Goal: Task Accomplishment & Management: Complete application form

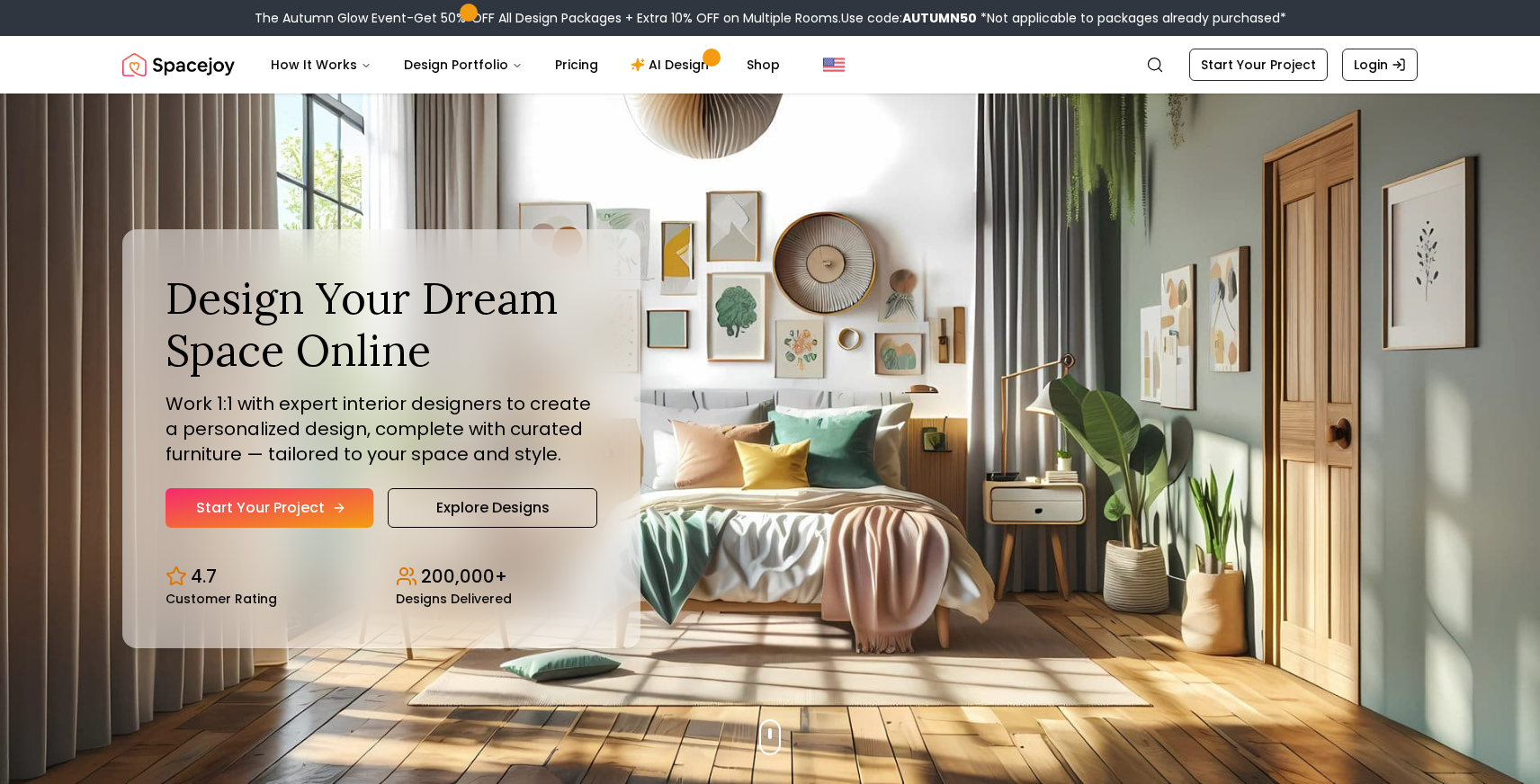
click at [298, 512] on link "Start Your Project" at bounding box center [269, 508] width 208 height 39
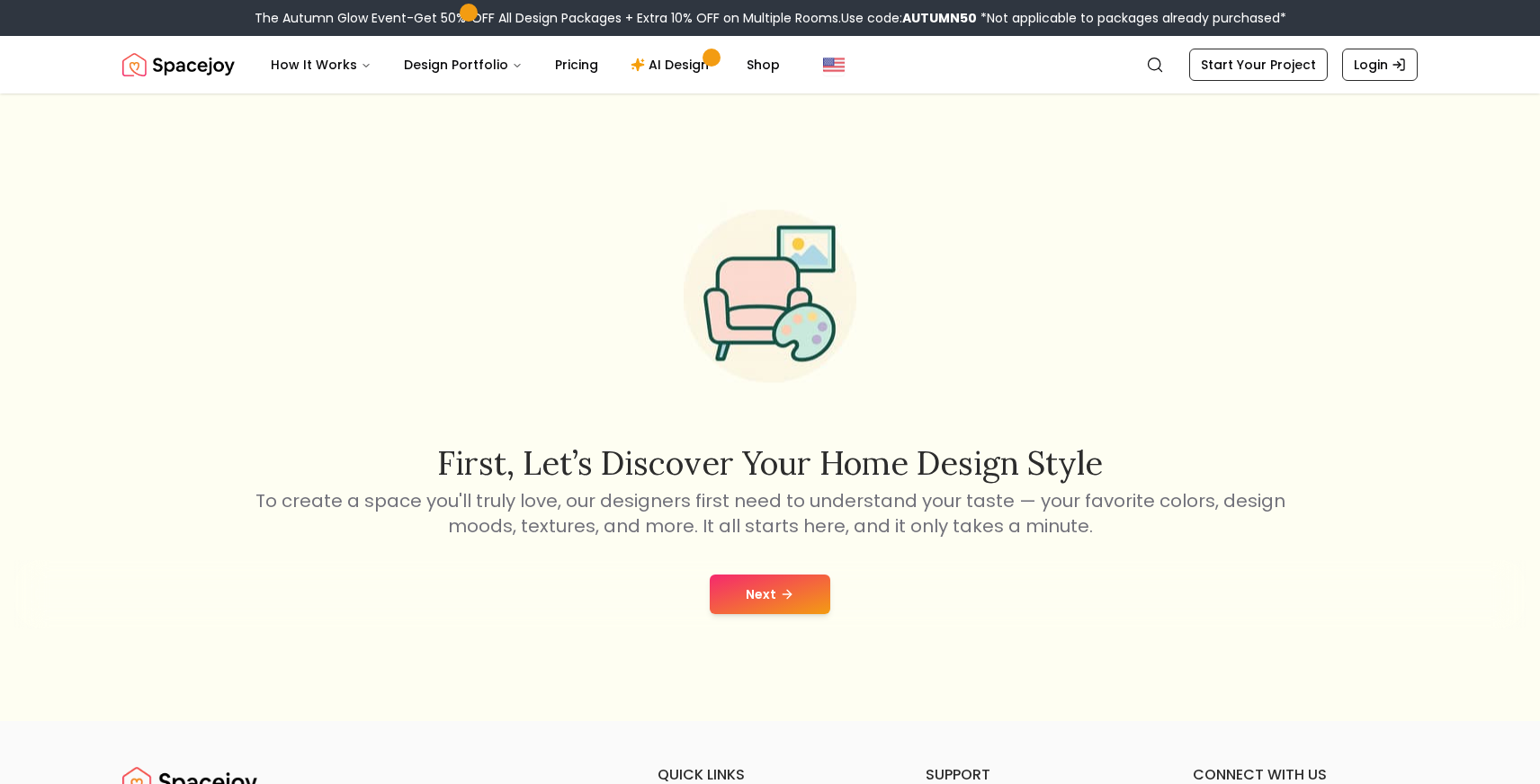
click at [760, 589] on button "Next" at bounding box center [770, 594] width 121 height 39
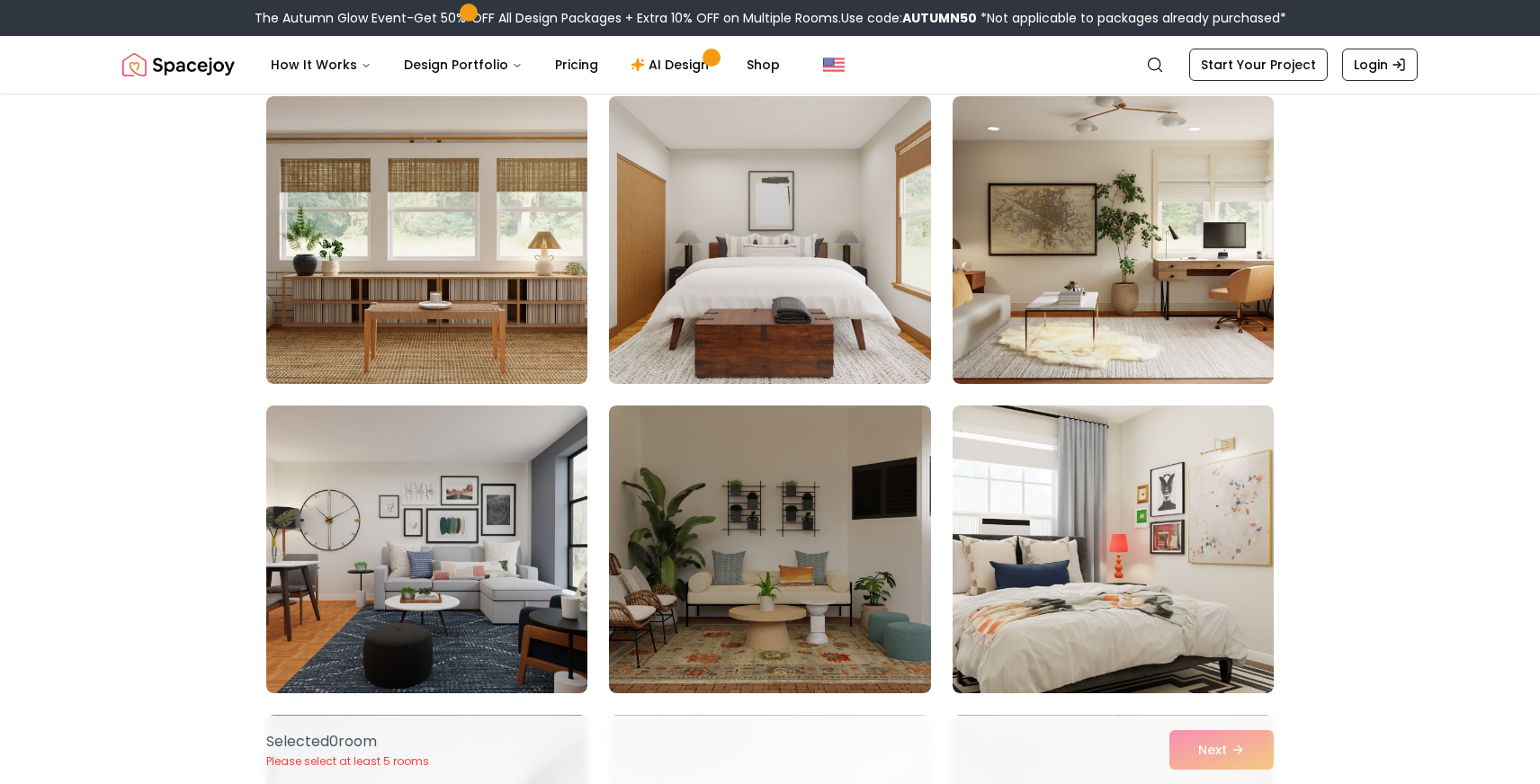
scroll to position [777, 0]
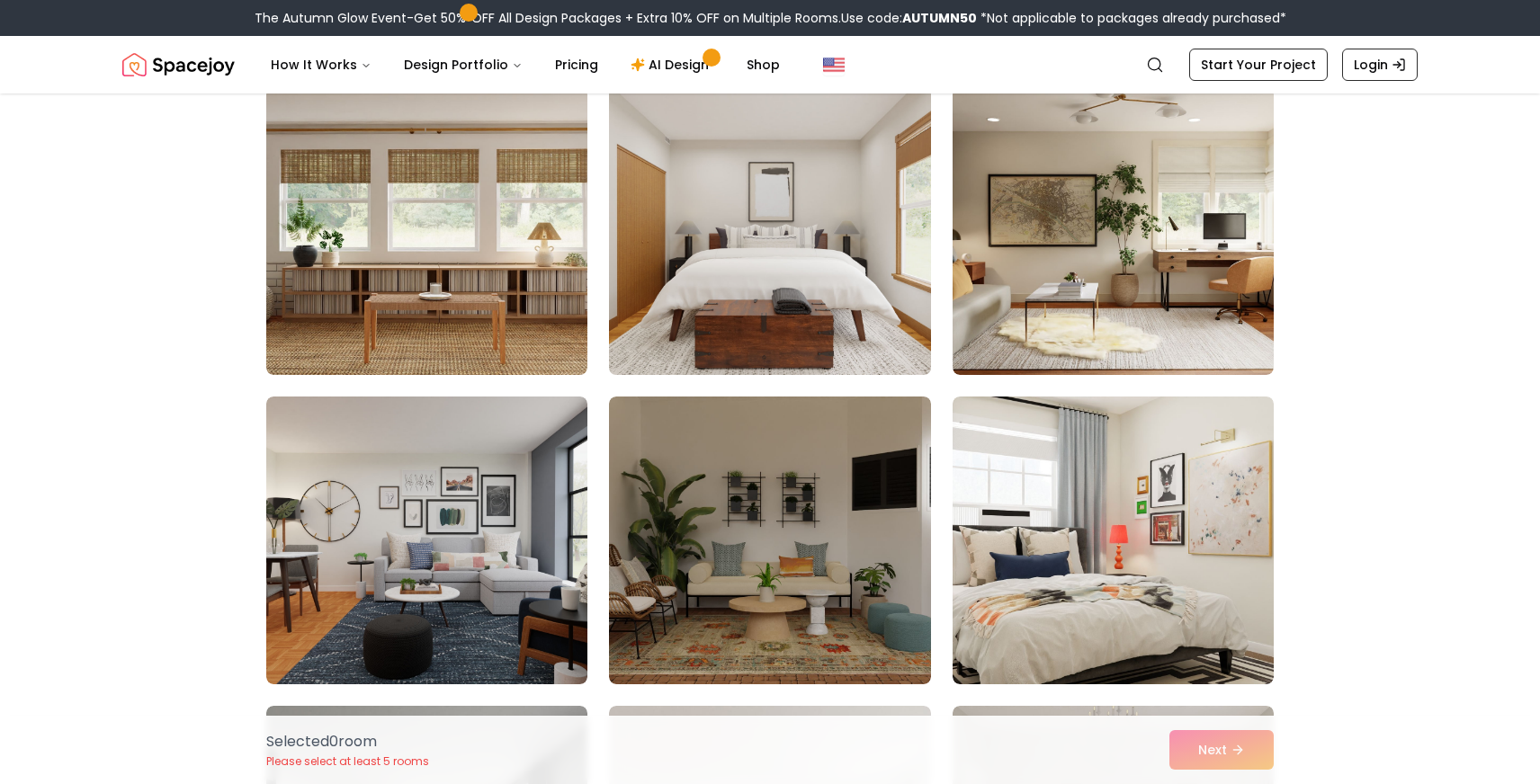
click at [743, 283] on img at bounding box center [769, 231] width 338 height 302
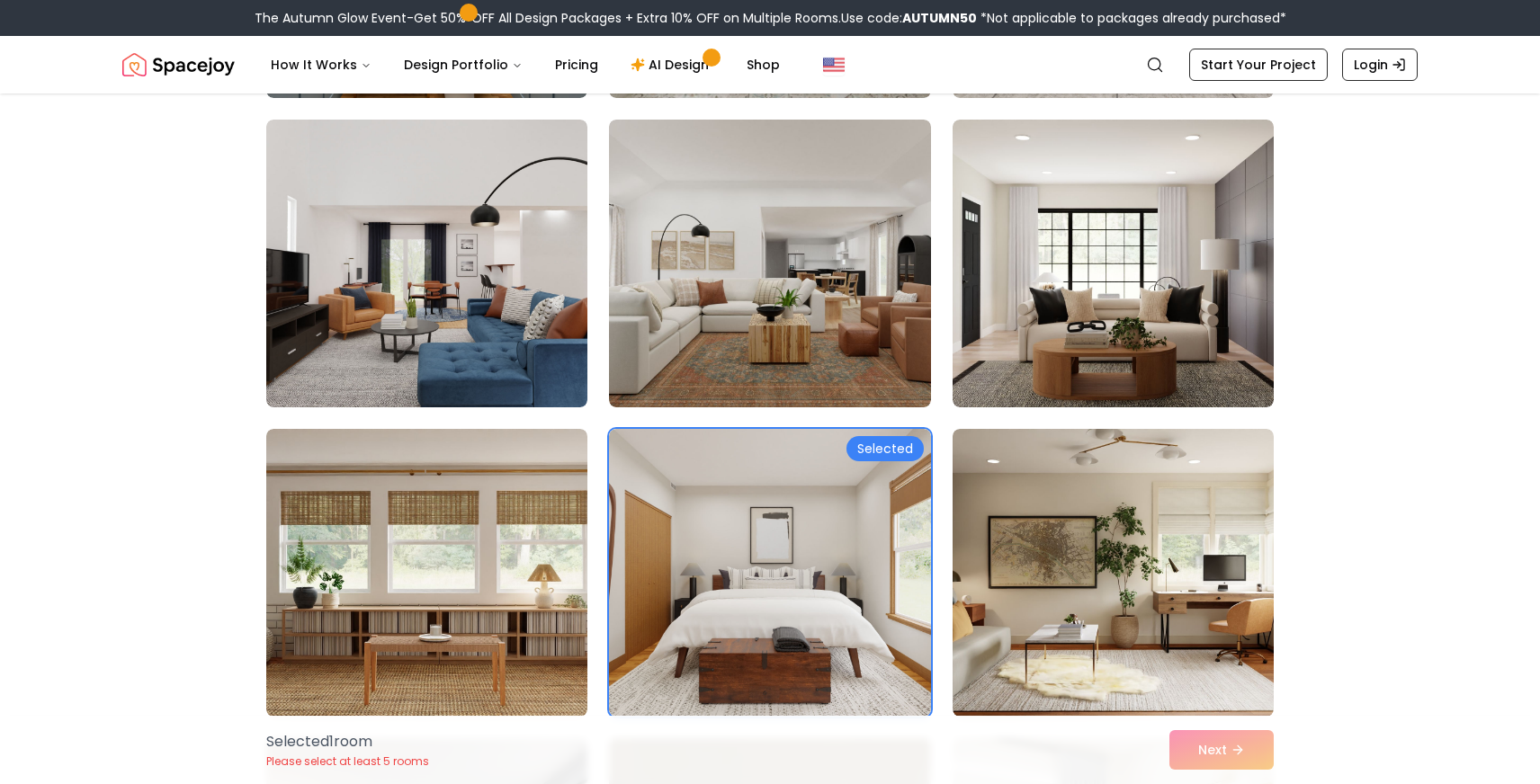
scroll to position [0, 0]
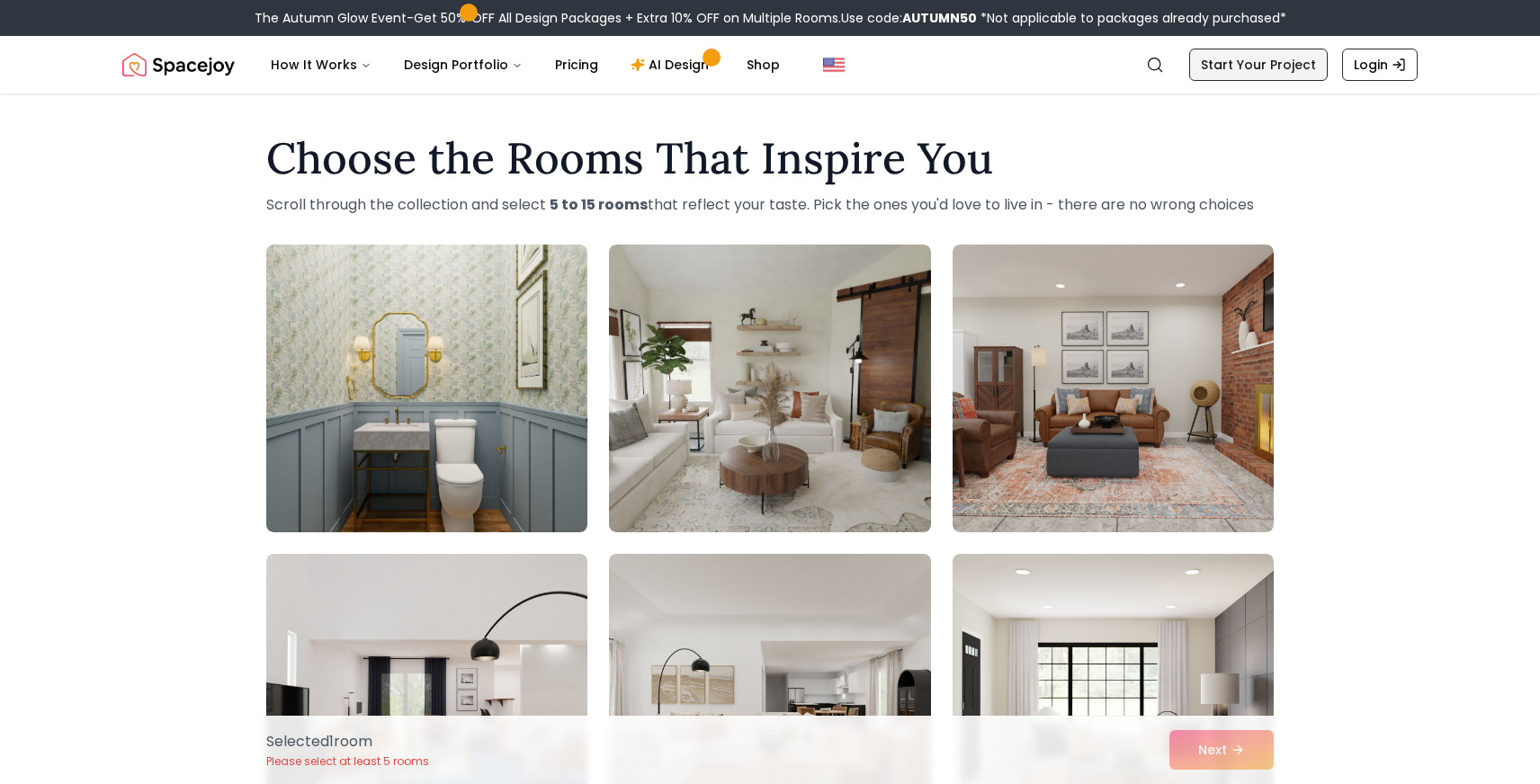
click at [1258, 65] on link "Start Your Project" at bounding box center [1258, 65] width 138 height 33
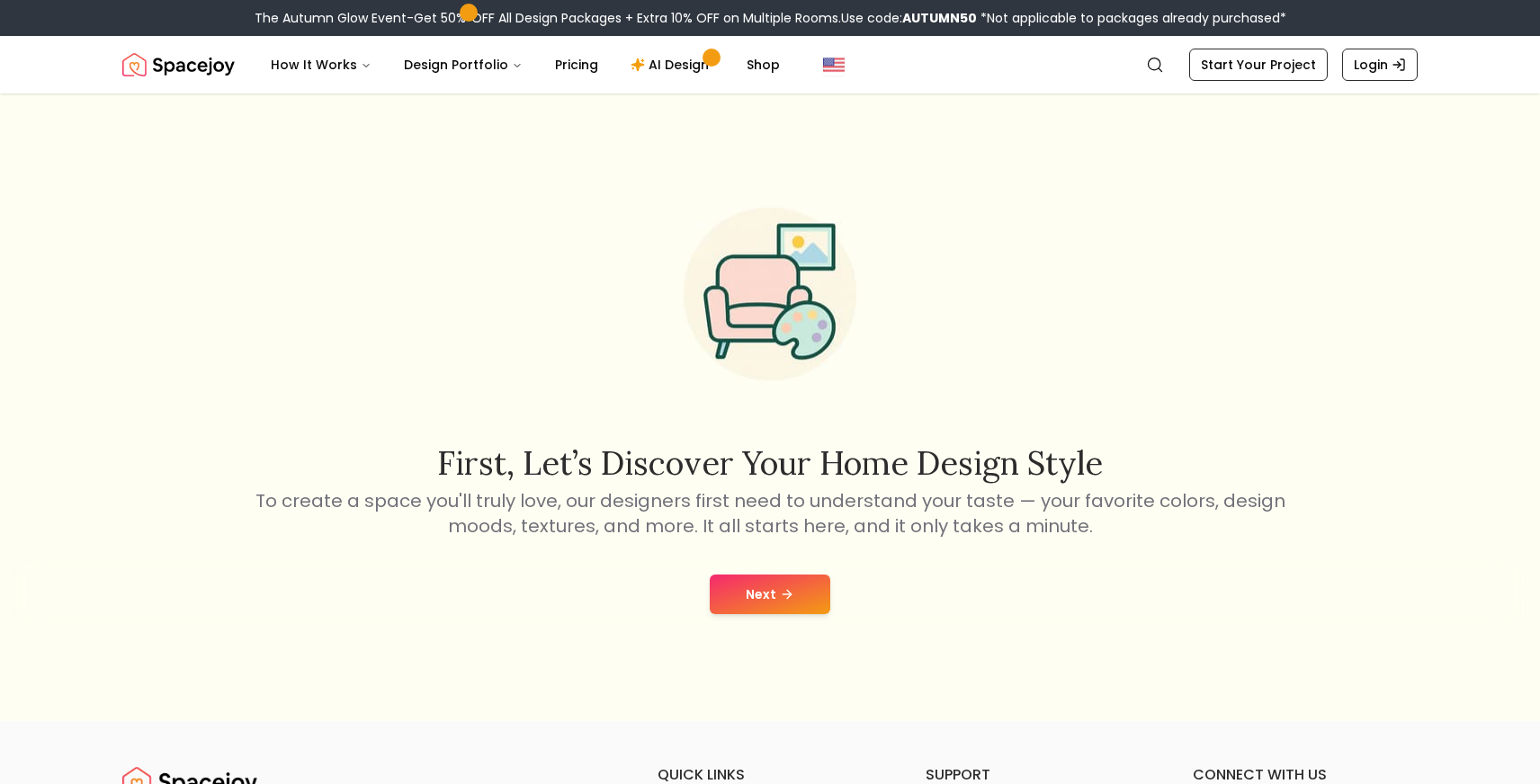
click at [756, 597] on button "Next" at bounding box center [770, 594] width 121 height 39
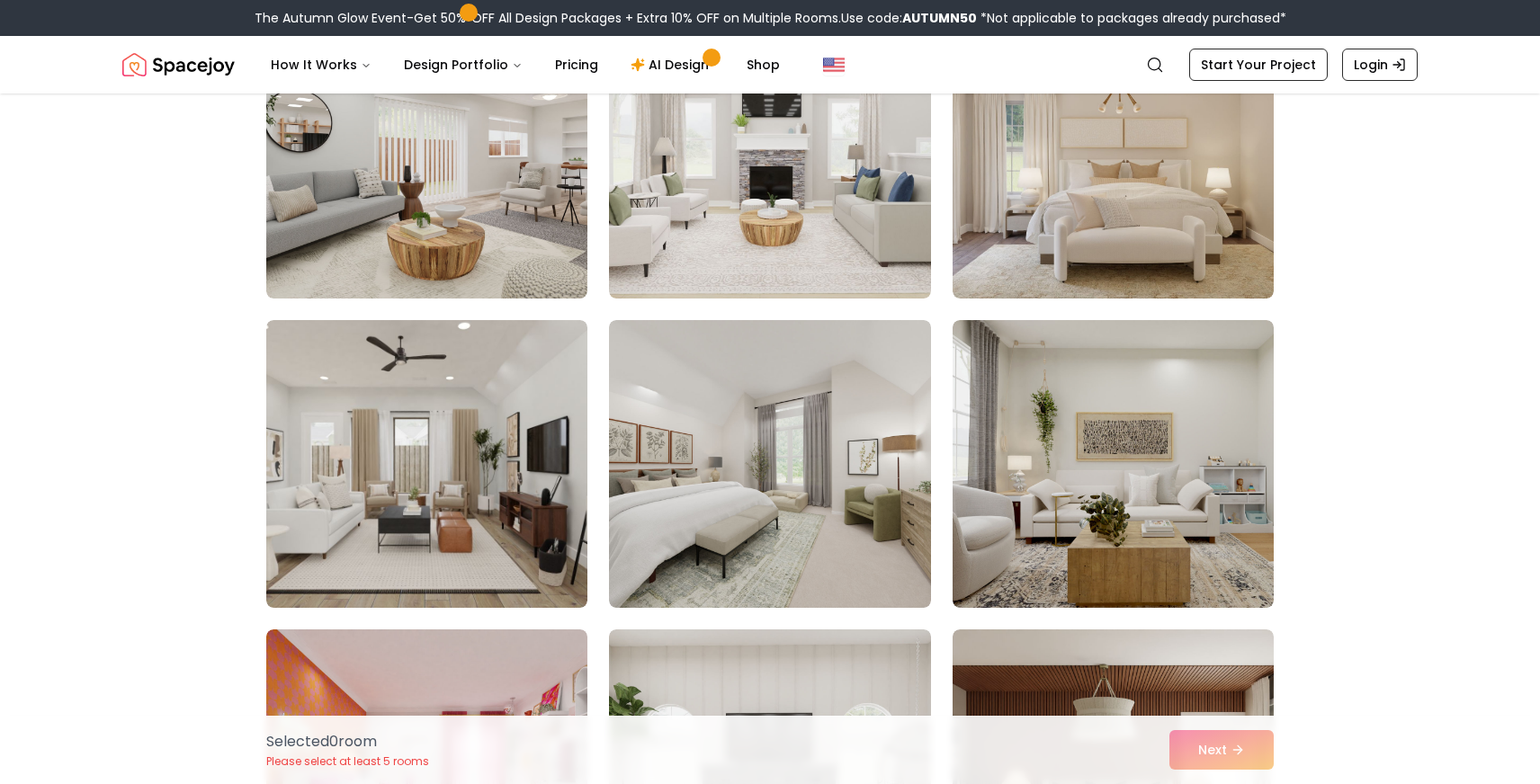
scroll to position [854, 0]
click at [800, 540] on img at bounding box center [769, 463] width 338 height 302
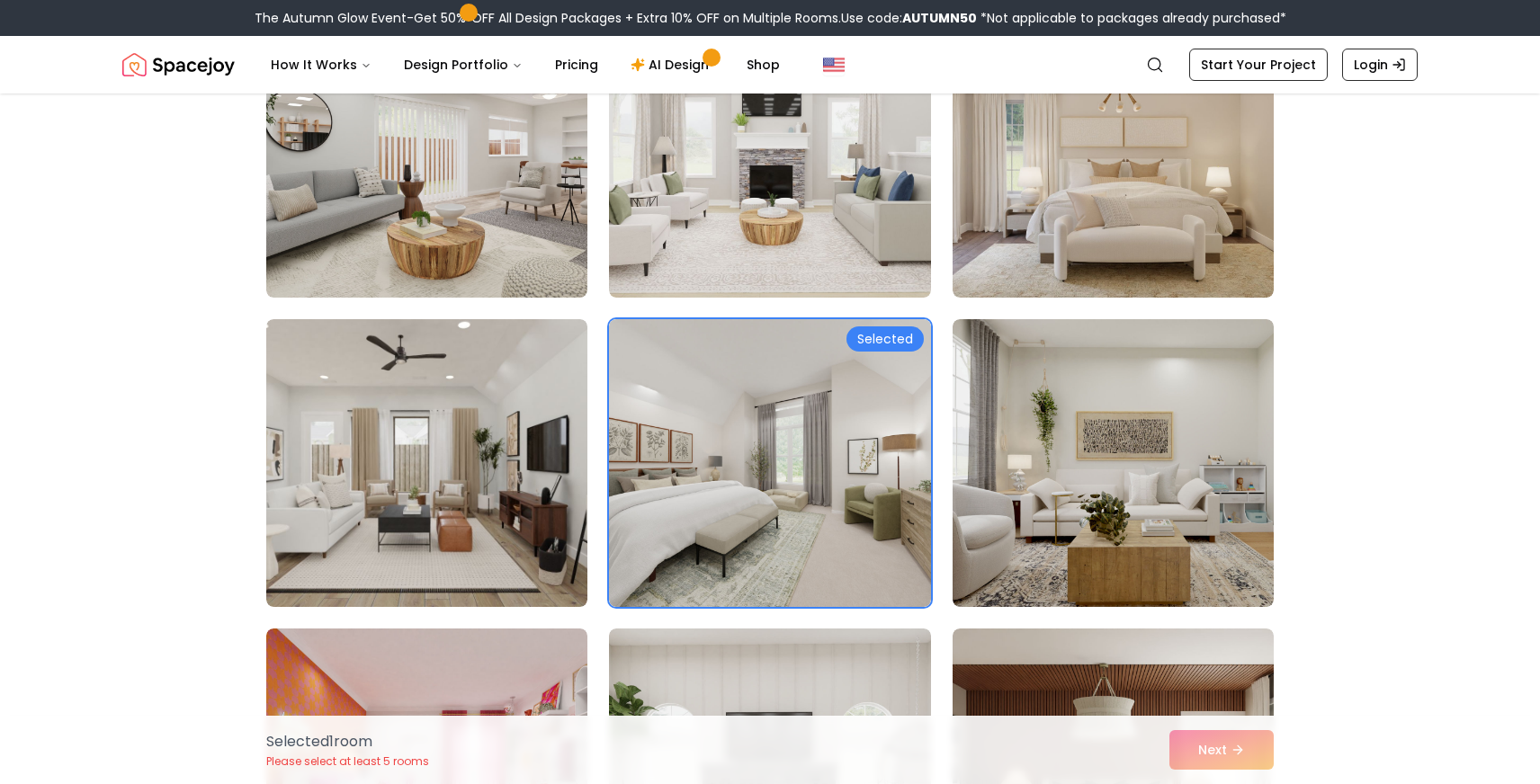
click at [1219, 755] on div "Selected 1 room Please select at least 5 rooms Next" at bounding box center [770, 749] width 1037 height 68
click at [888, 342] on div "Selected" at bounding box center [885, 339] width 78 height 25
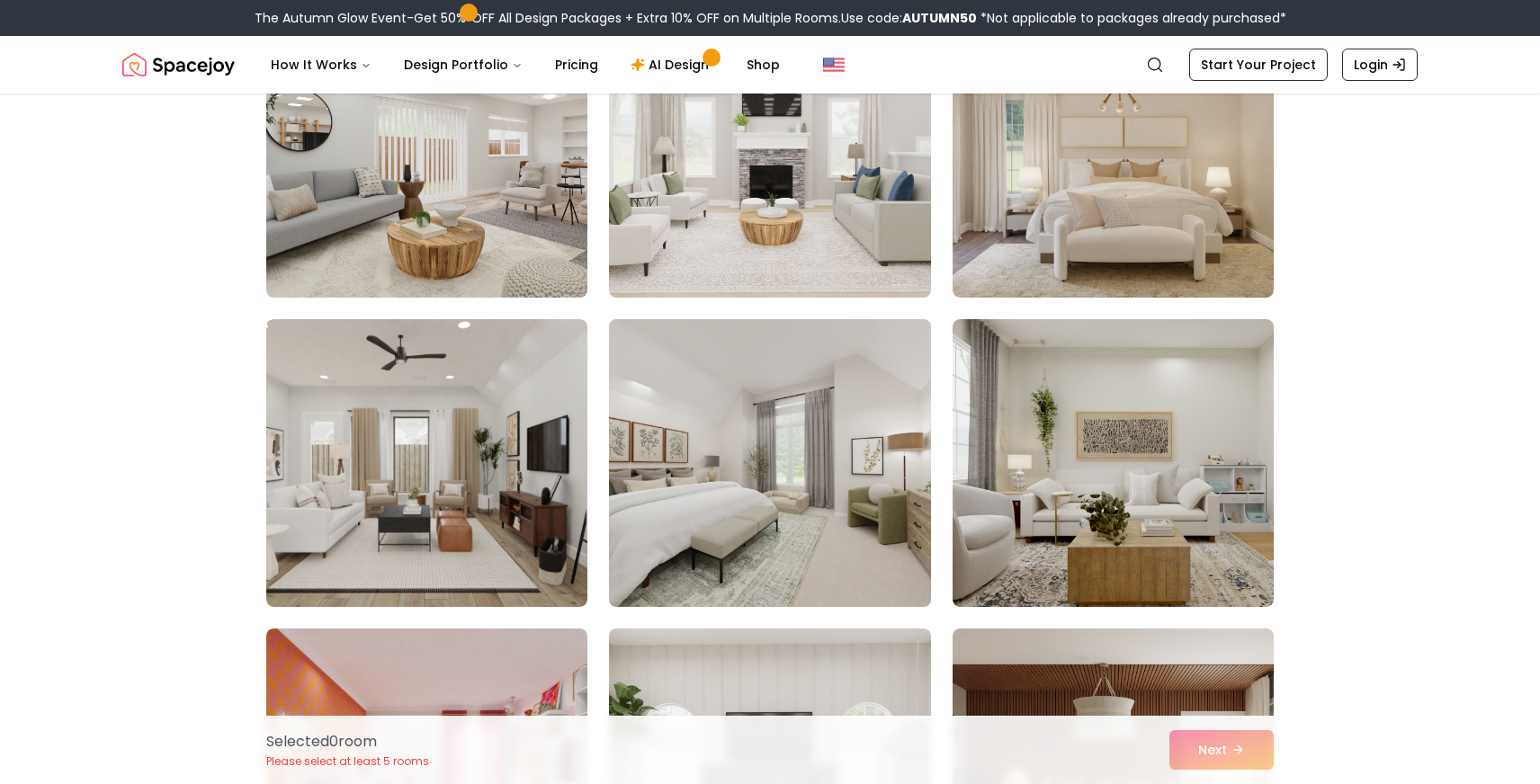
click at [889, 343] on img at bounding box center [769, 463] width 338 height 302
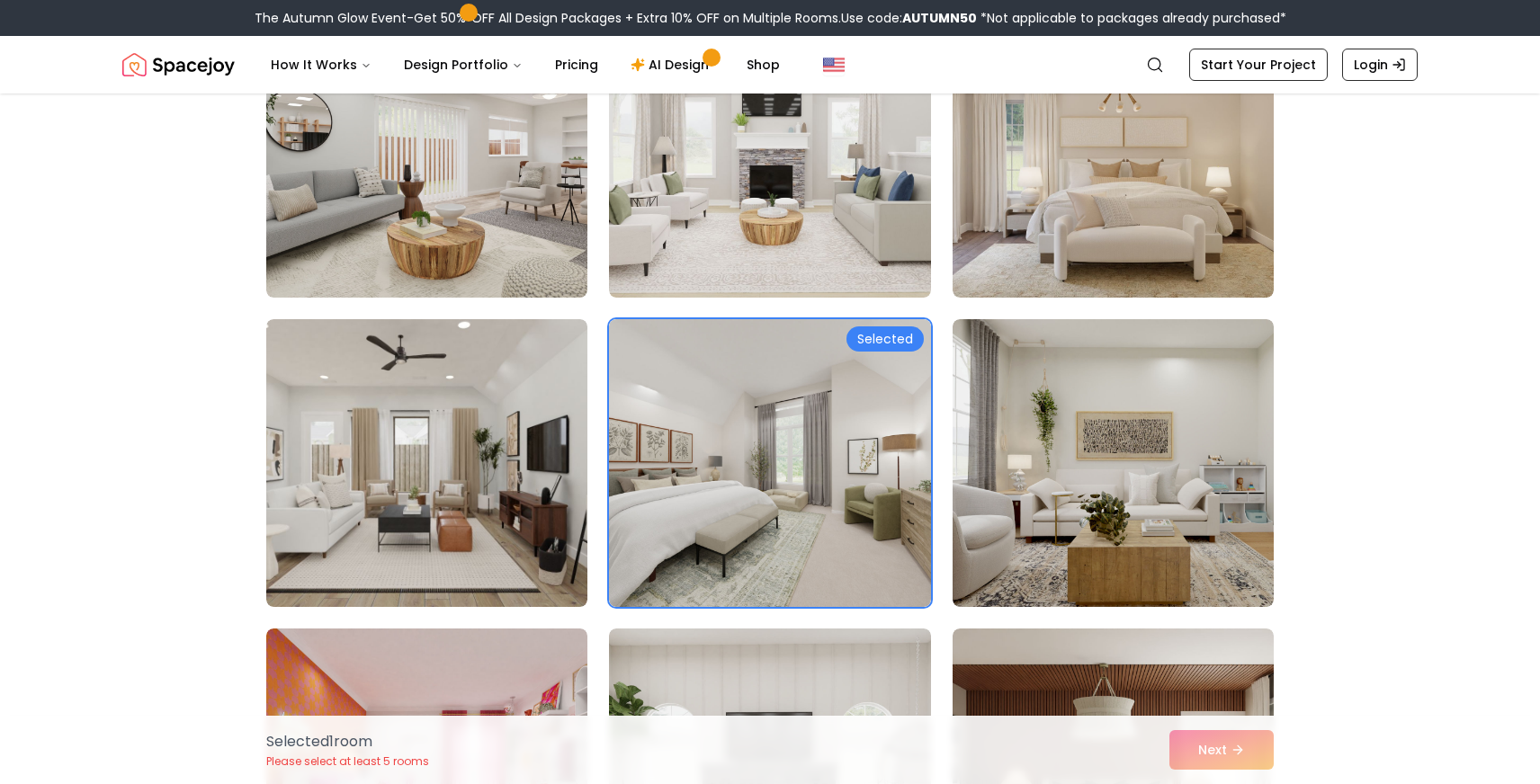
click at [1194, 739] on div "Selected 1 room Please select at least 5 rooms Next" at bounding box center [770, 749] width 1037 height 68
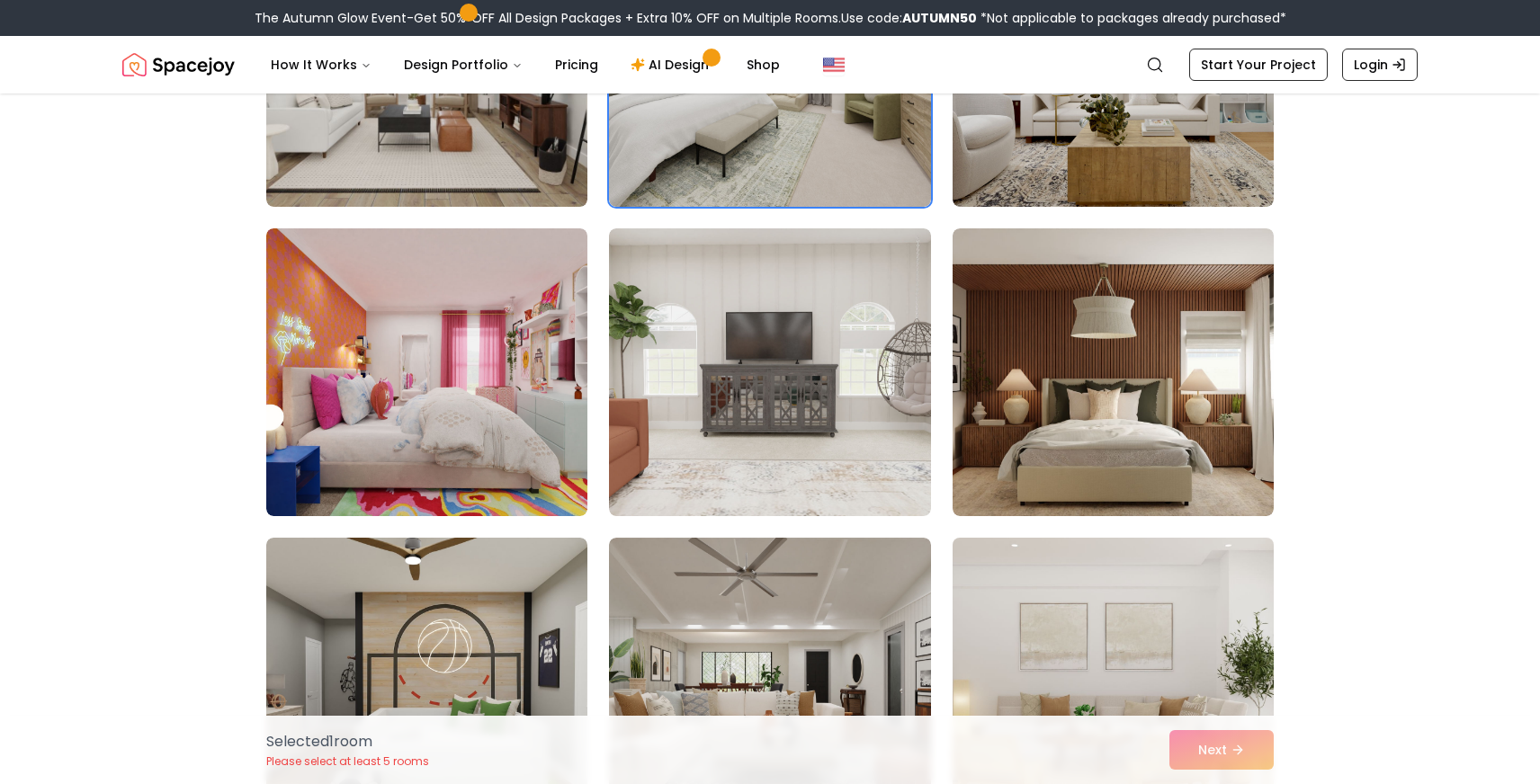
scroll to position [1255, 0]
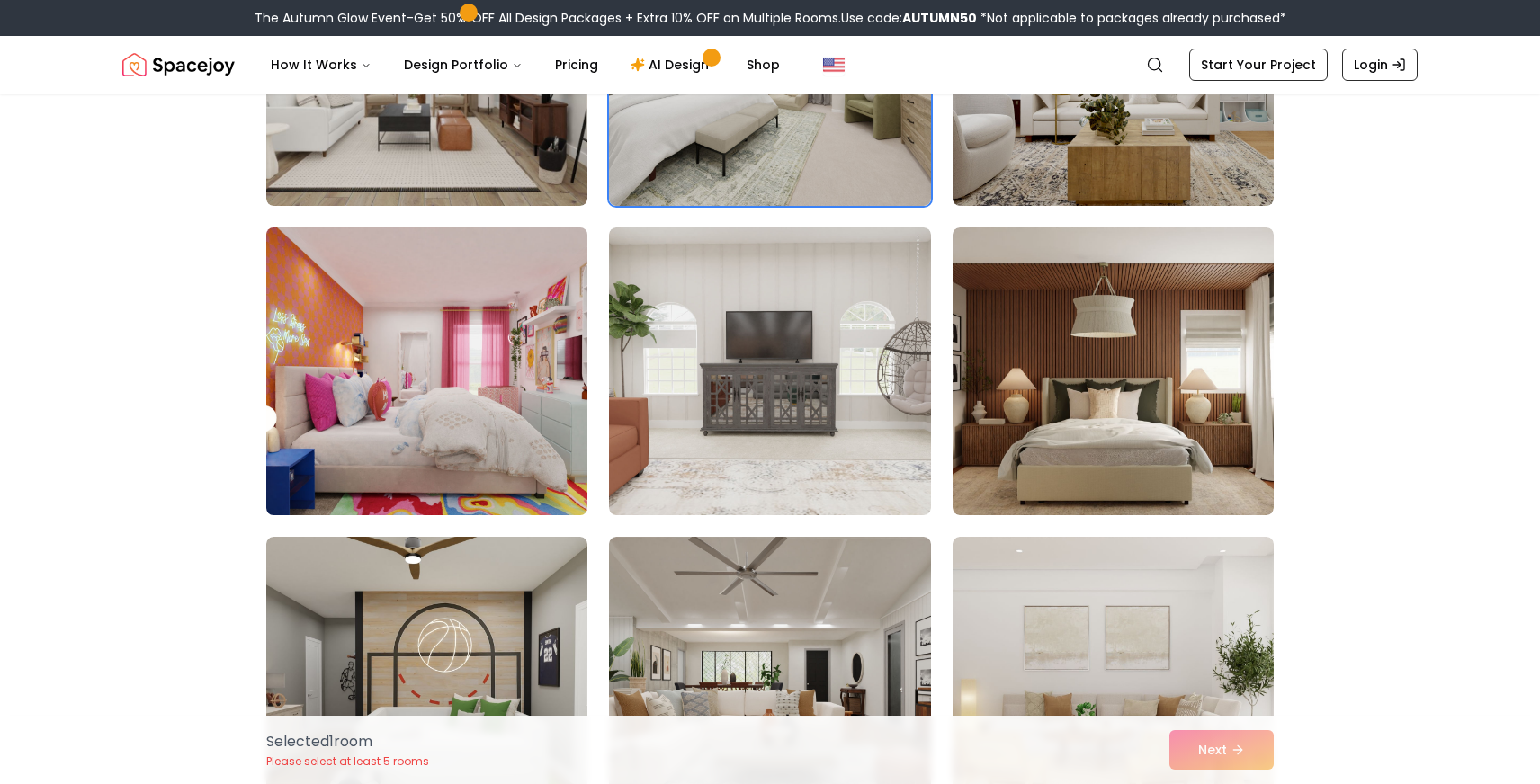
click at [420, 334] on img at bounding box center [427, 371] width 338 height 302
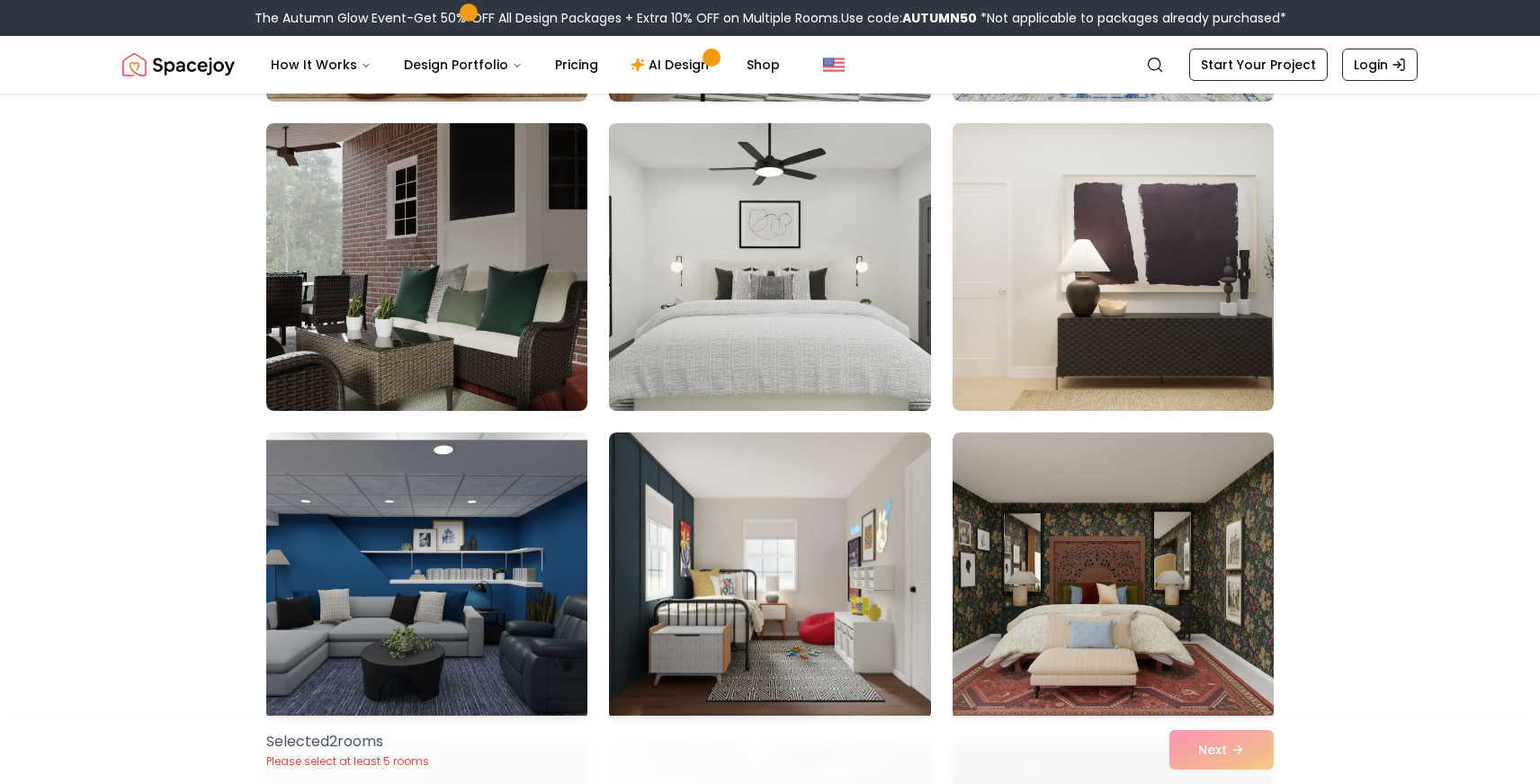
click at [828, 289] on img at bounding box center [769, 267] width 338 height 302
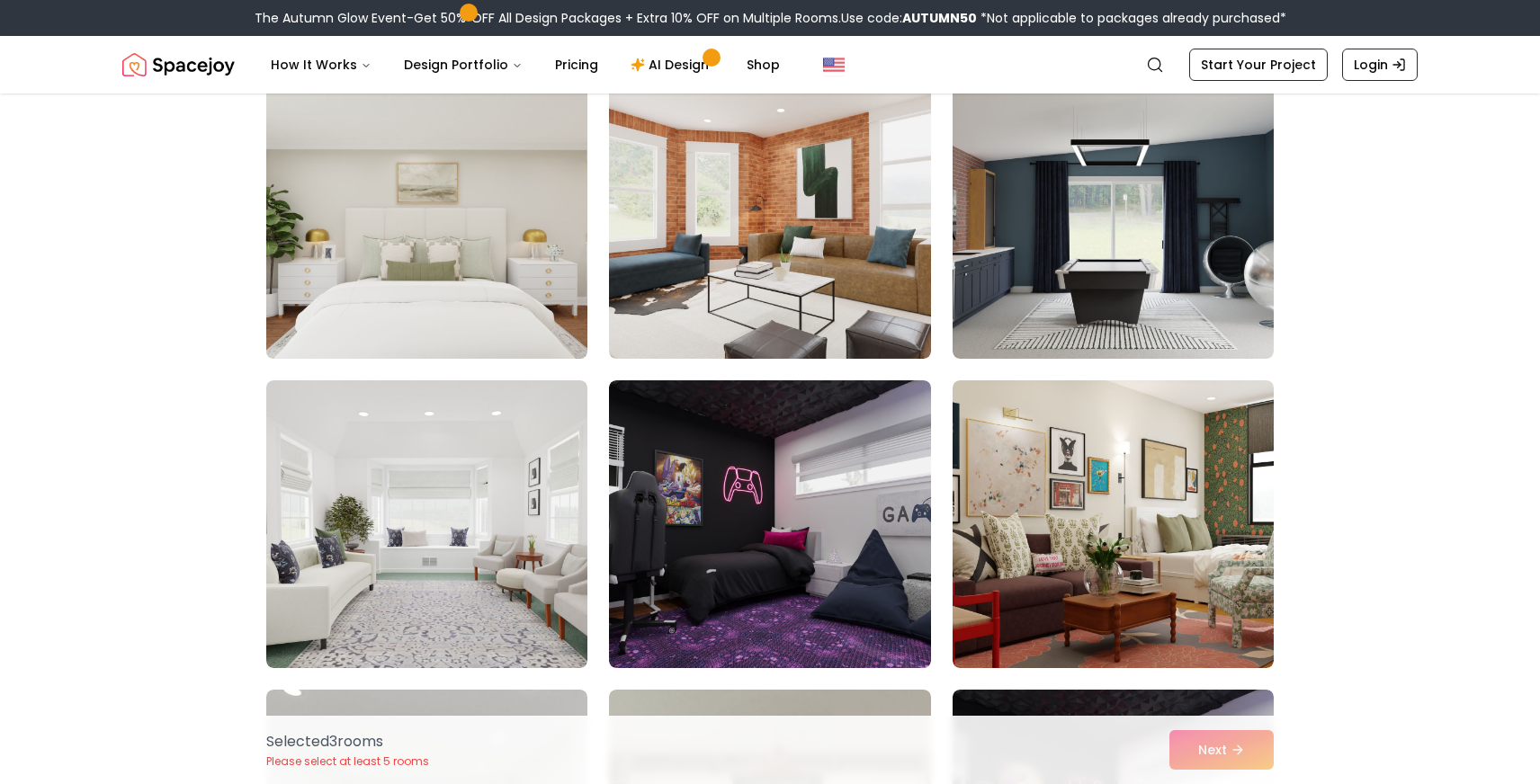
scroll to position [3589, 0]
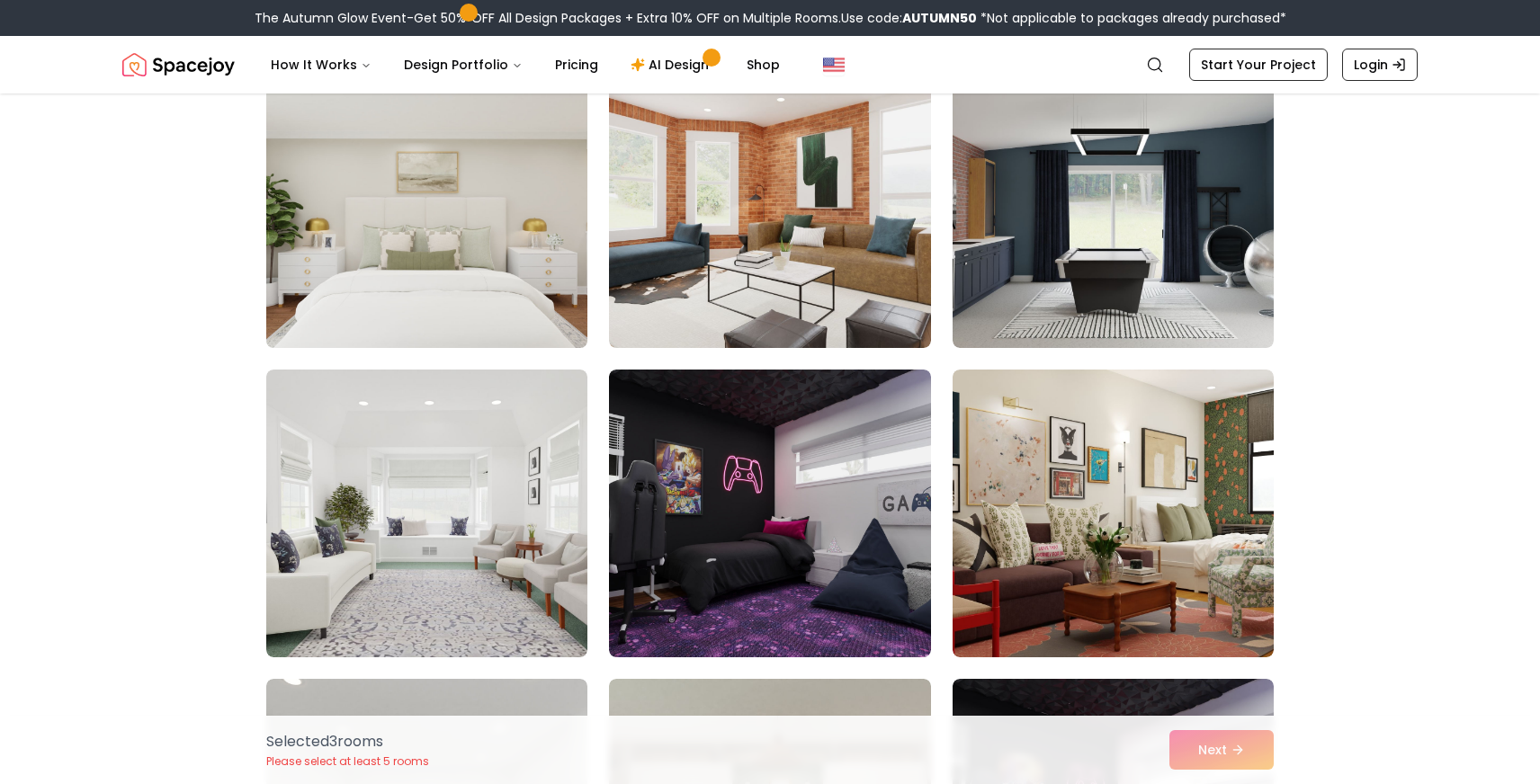
click at [466, 219] on img at bounding box center [427, 204] width 338 height 302
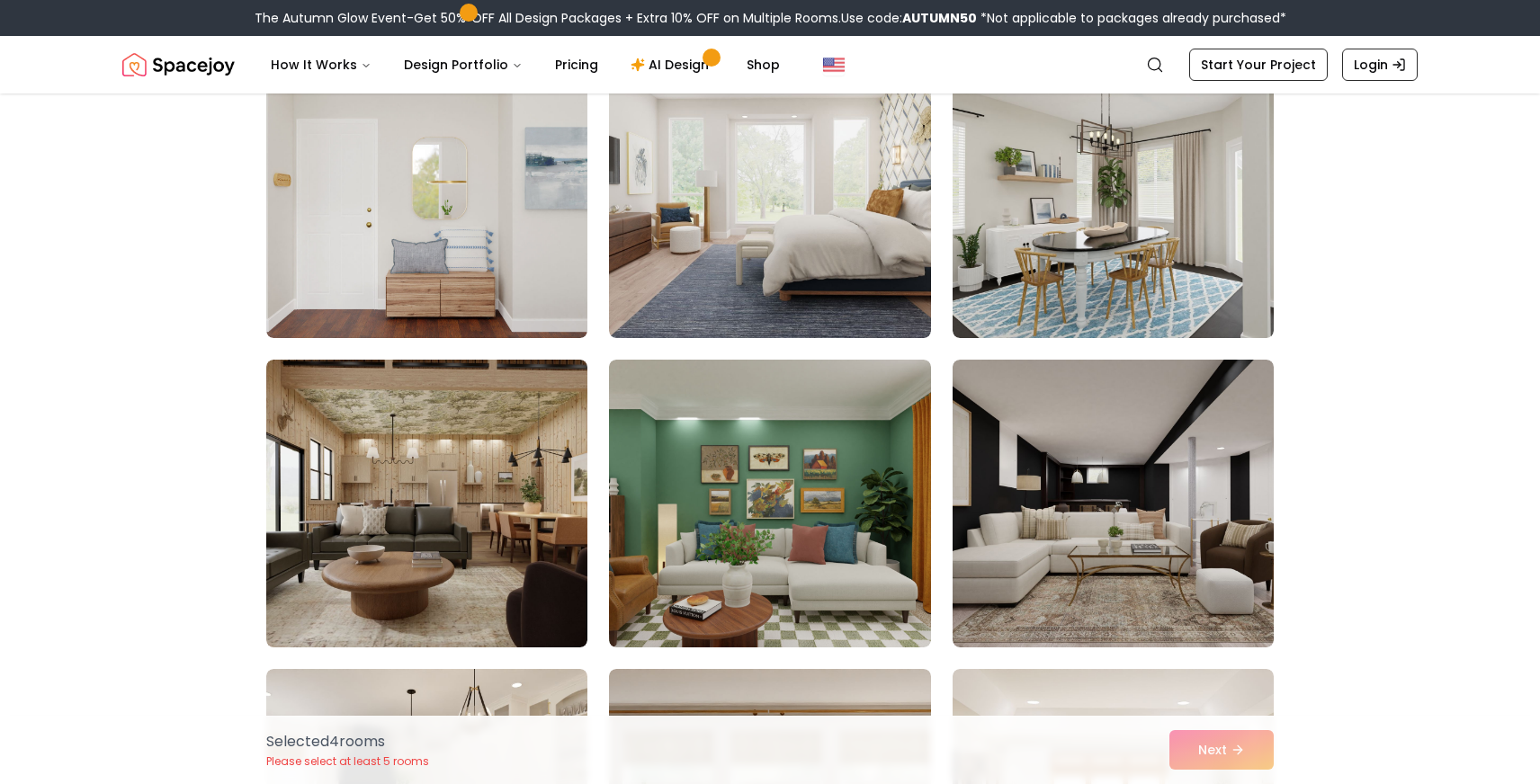
scroll to position [4835, 0]
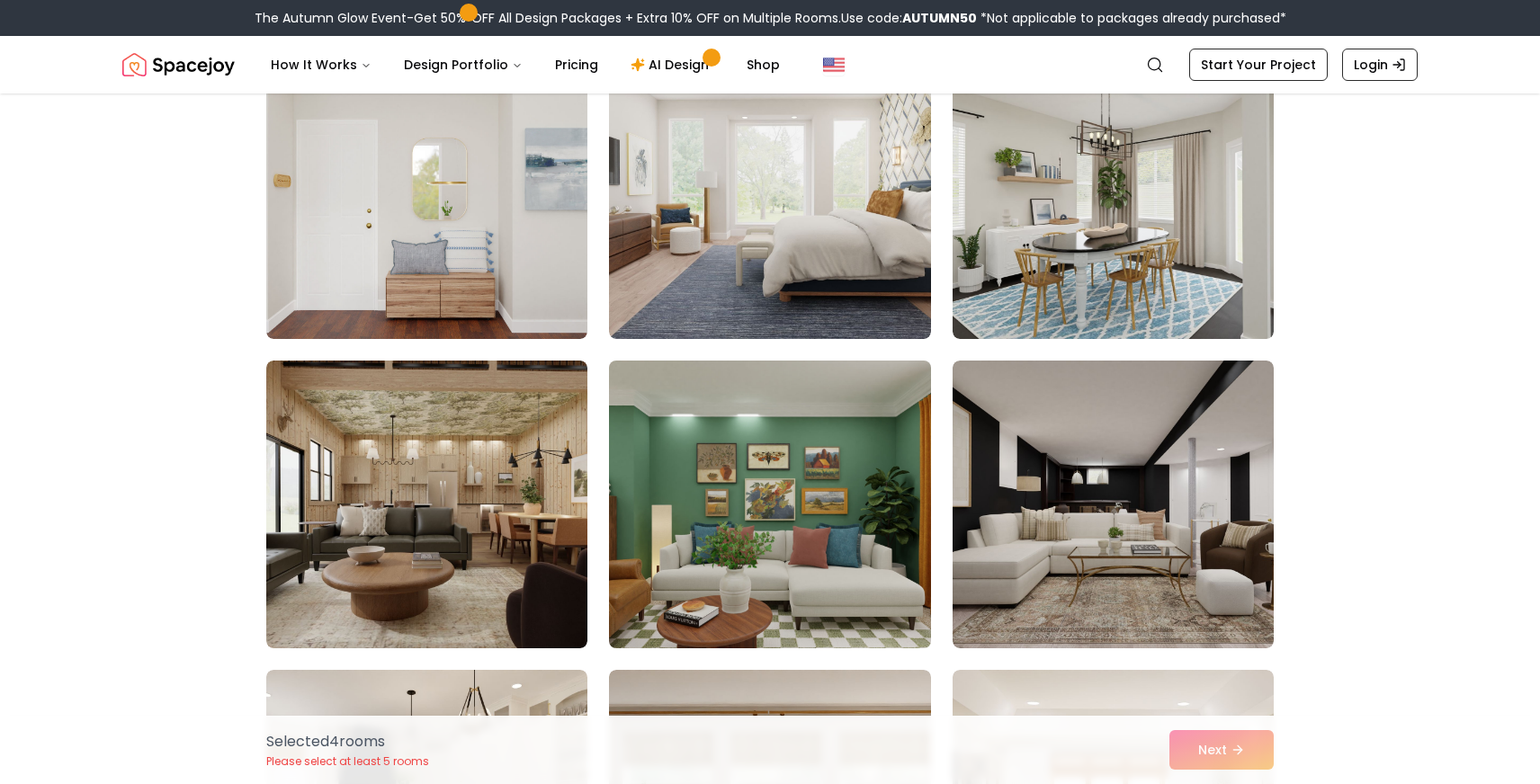
click at [713, 365] on img at bounding box center [769, 504] width 338 height 302
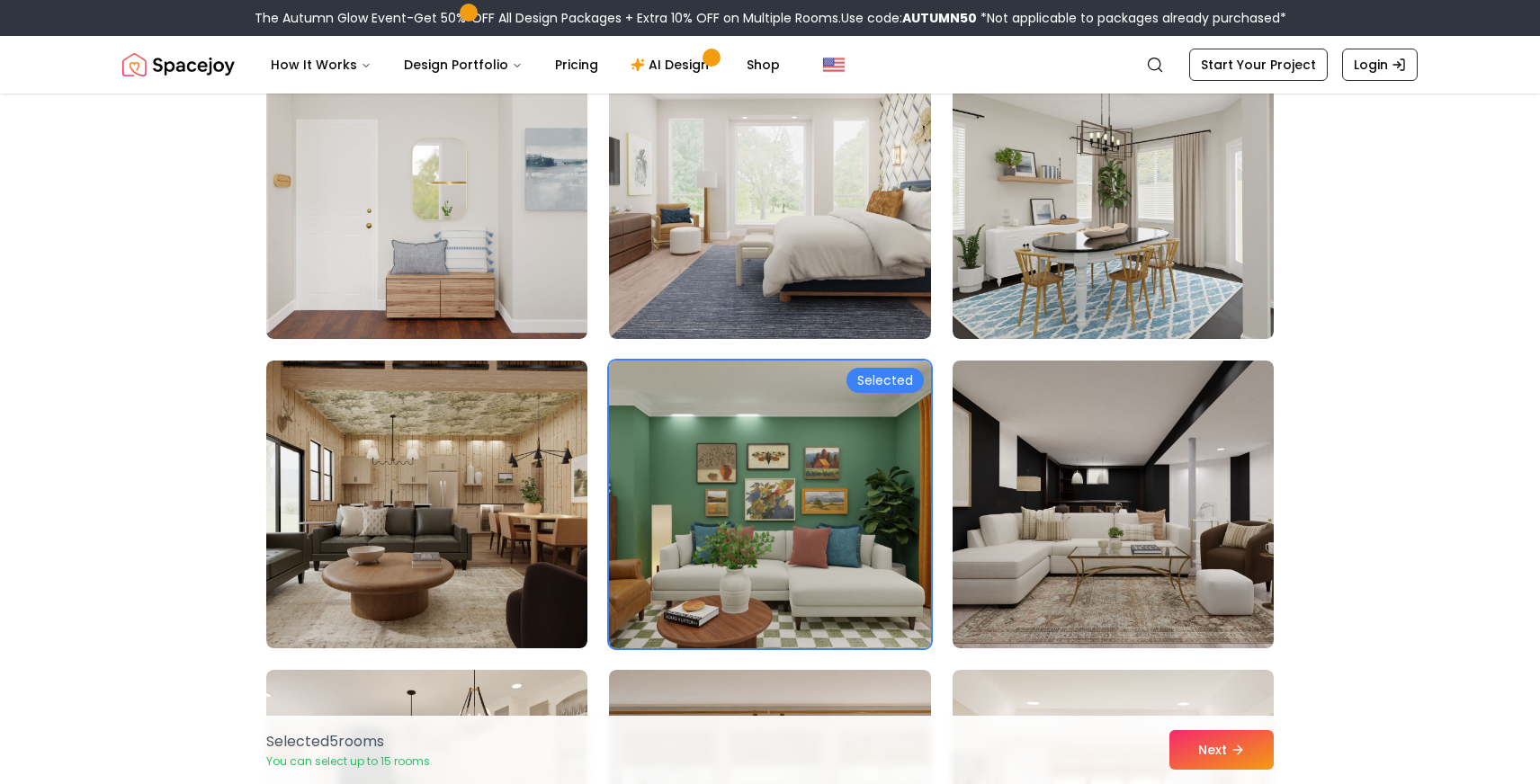
click at [714, 388] on img at bounding box center [769, 504] width 338 height 302
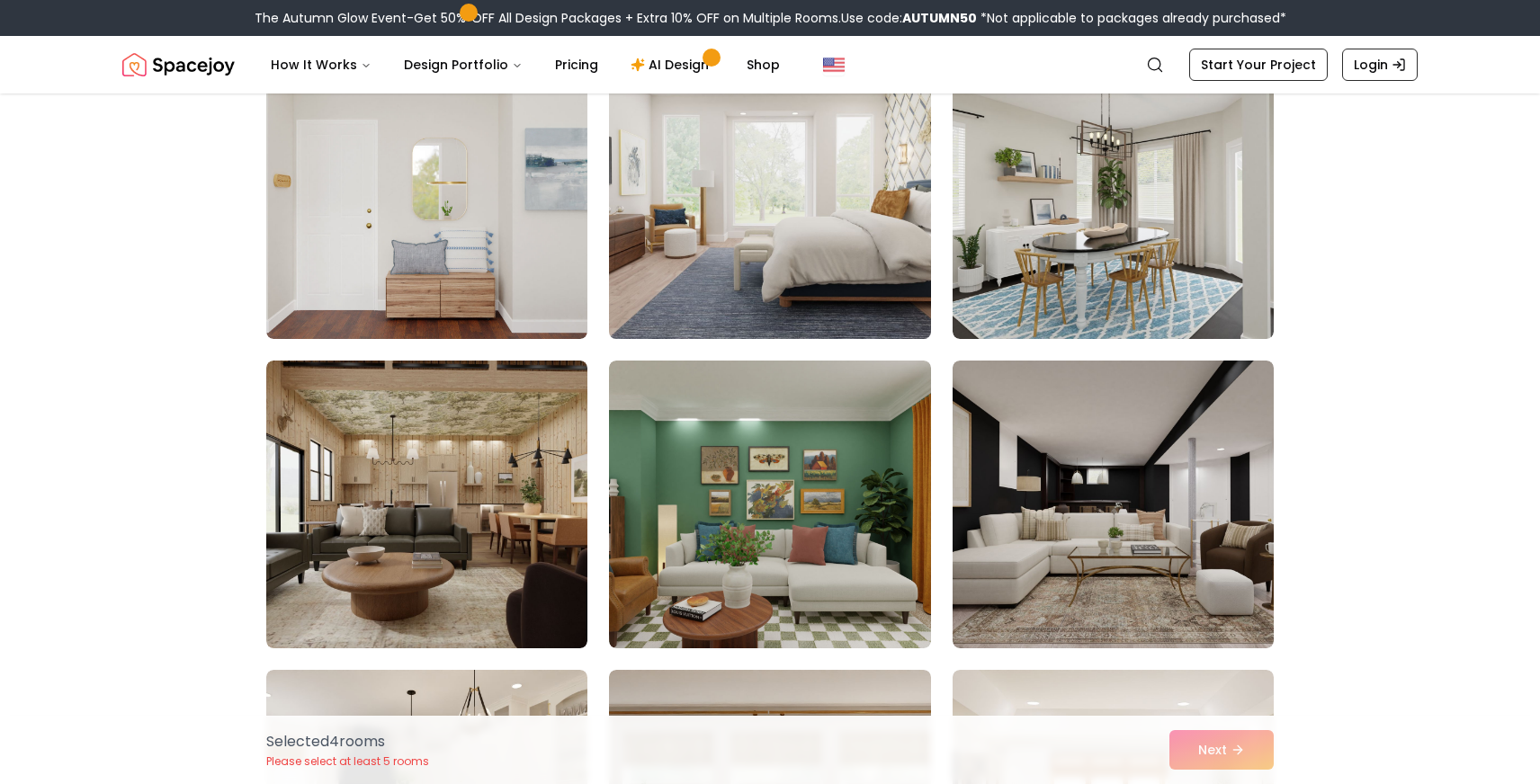
click at [719, 253] on img at bounding box center [769, 195] width 338 height 302
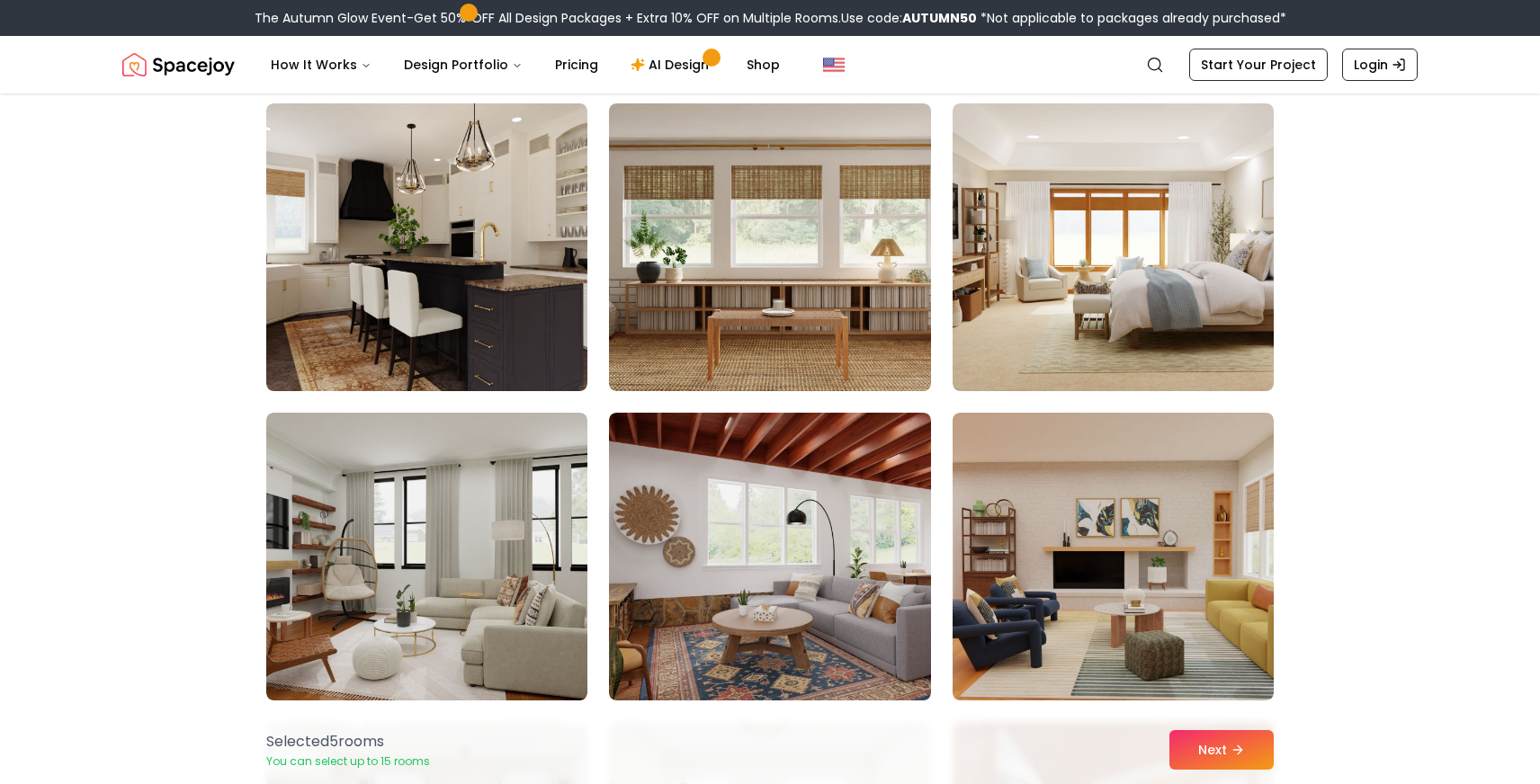
scroll to position [5375, 0]
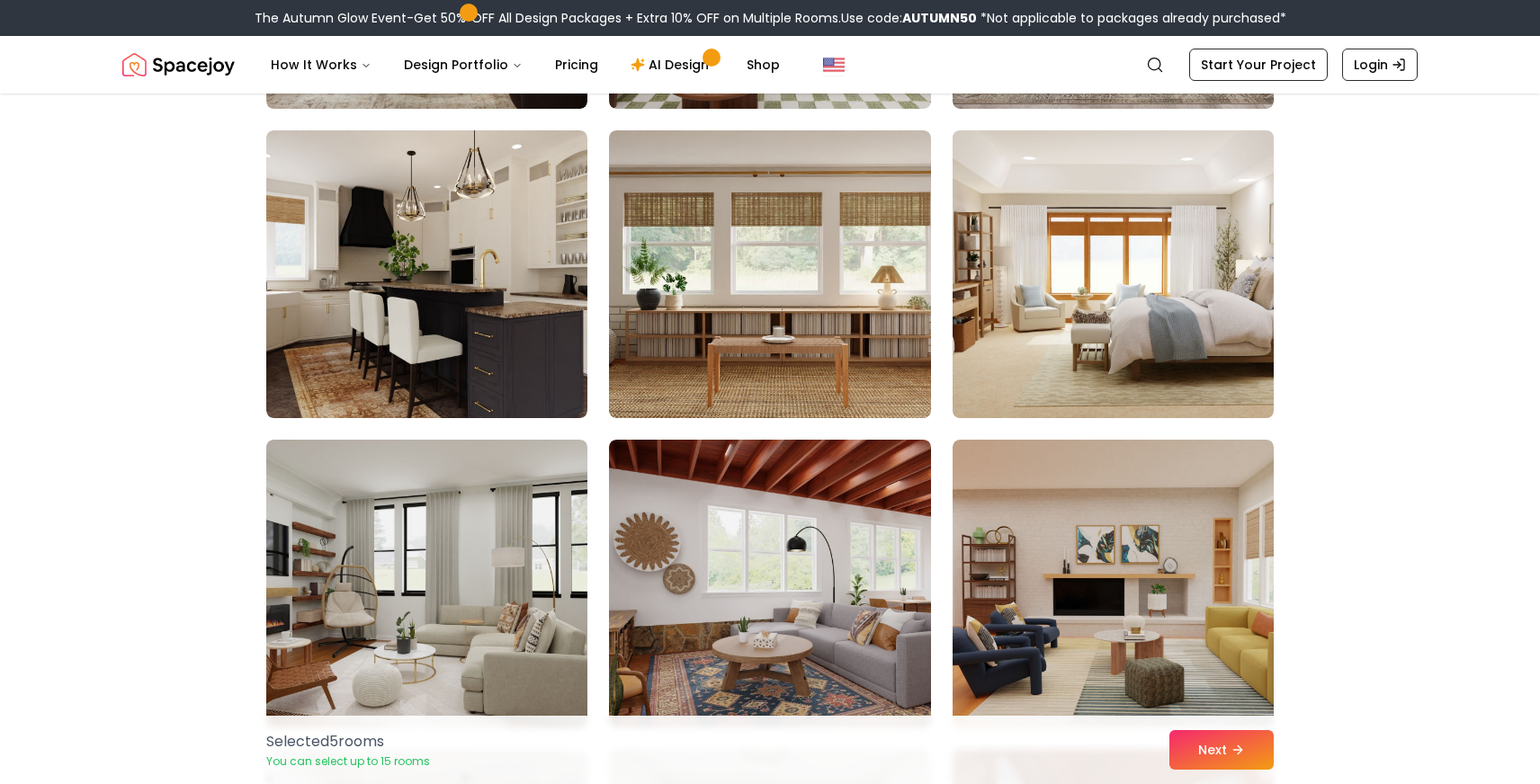
click at [1046, 361] on img at bounding box center [1113, 274] width 338 height 302
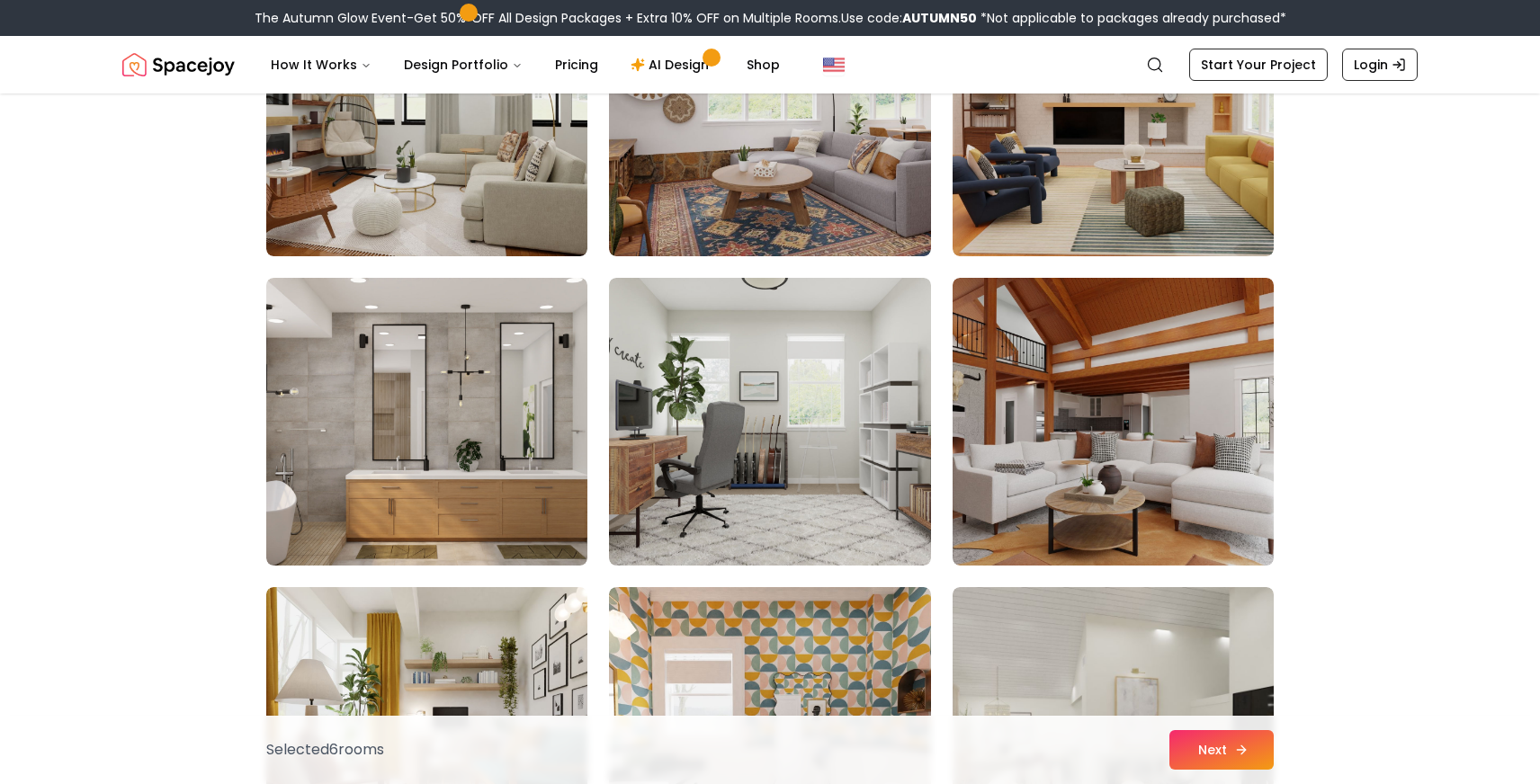
click at [1244, 743] on icon at bounding box center [1241, 749] width 14 height 14
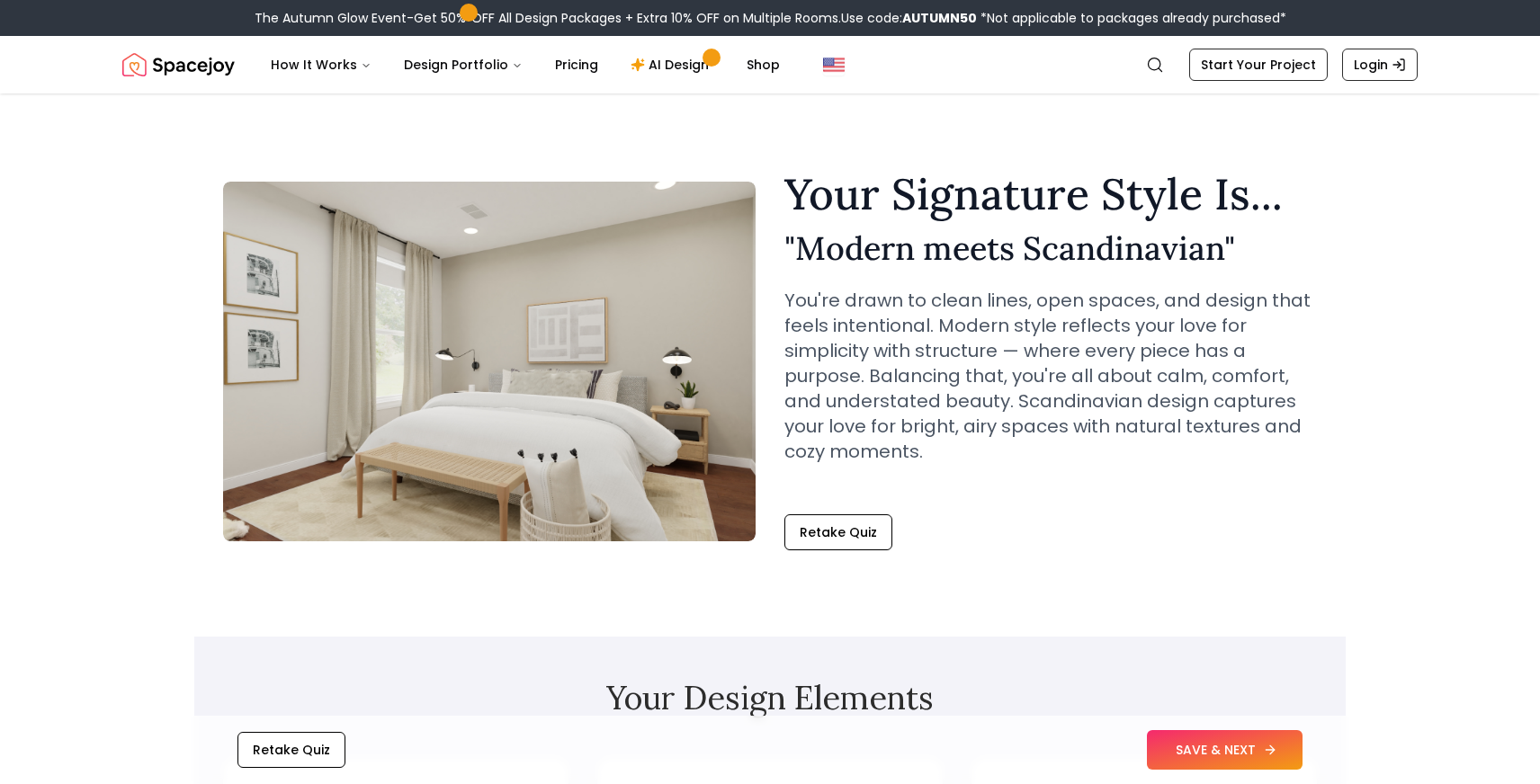
click at [1239, 746] on button "SAVE & NEXT" at bounding box center [1225, 750] width 155 height 39
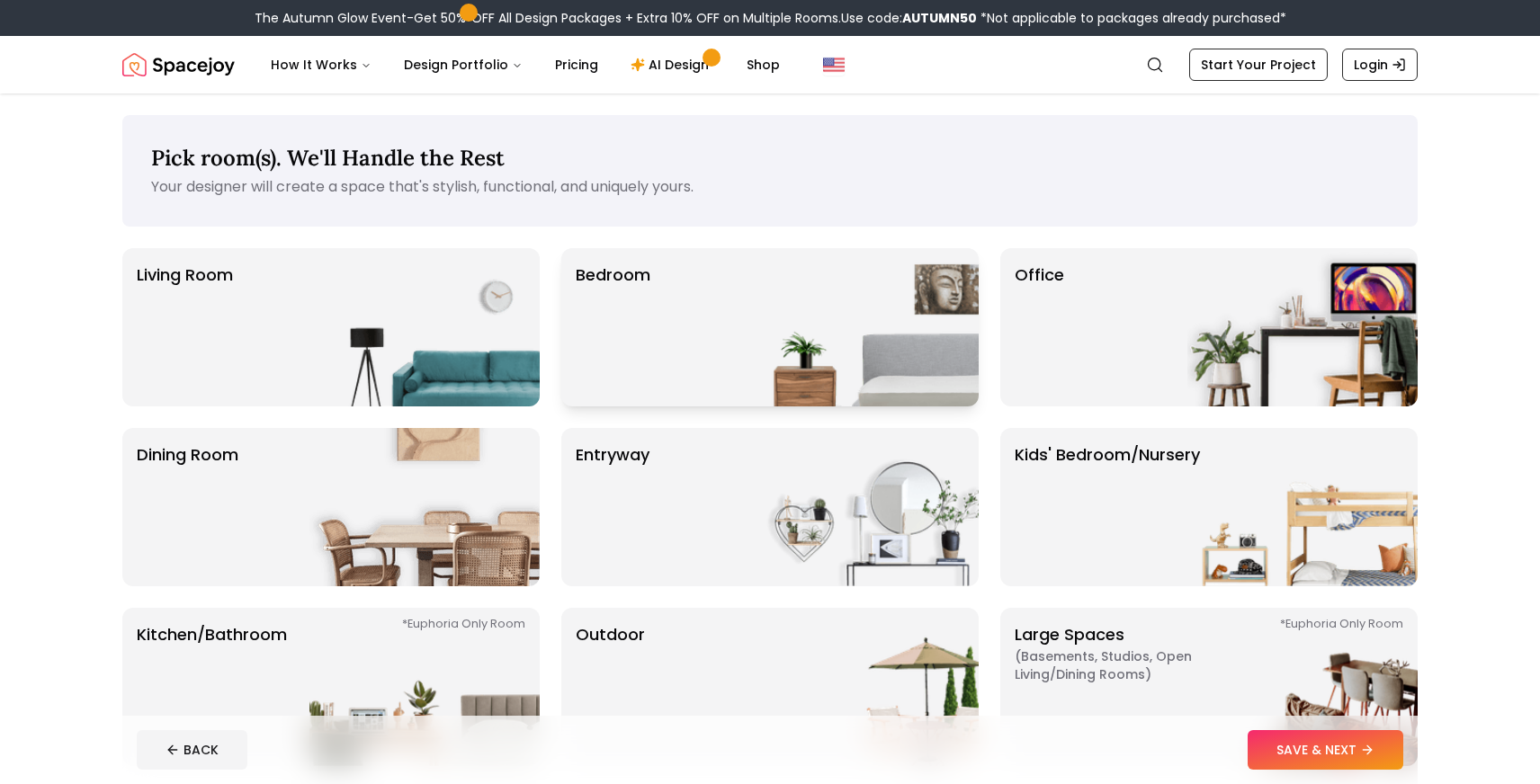
click at [706, 329] on div "Bedroom" at bounding box center [770, 327] width 417 height 158
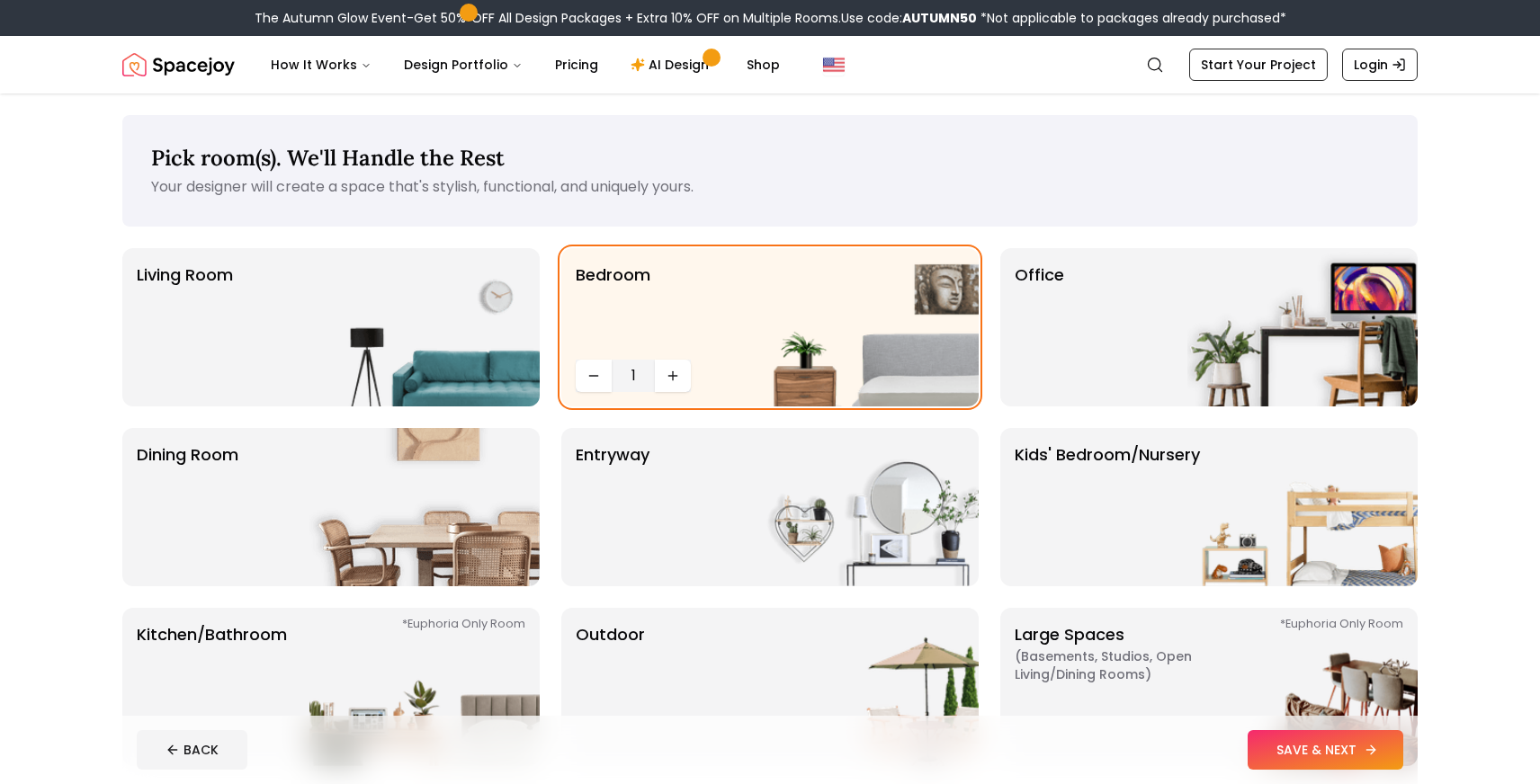
click at [1281, 748] on button "SAVE & NEXT" at bounding box center [1326, 750] width 155 height 39
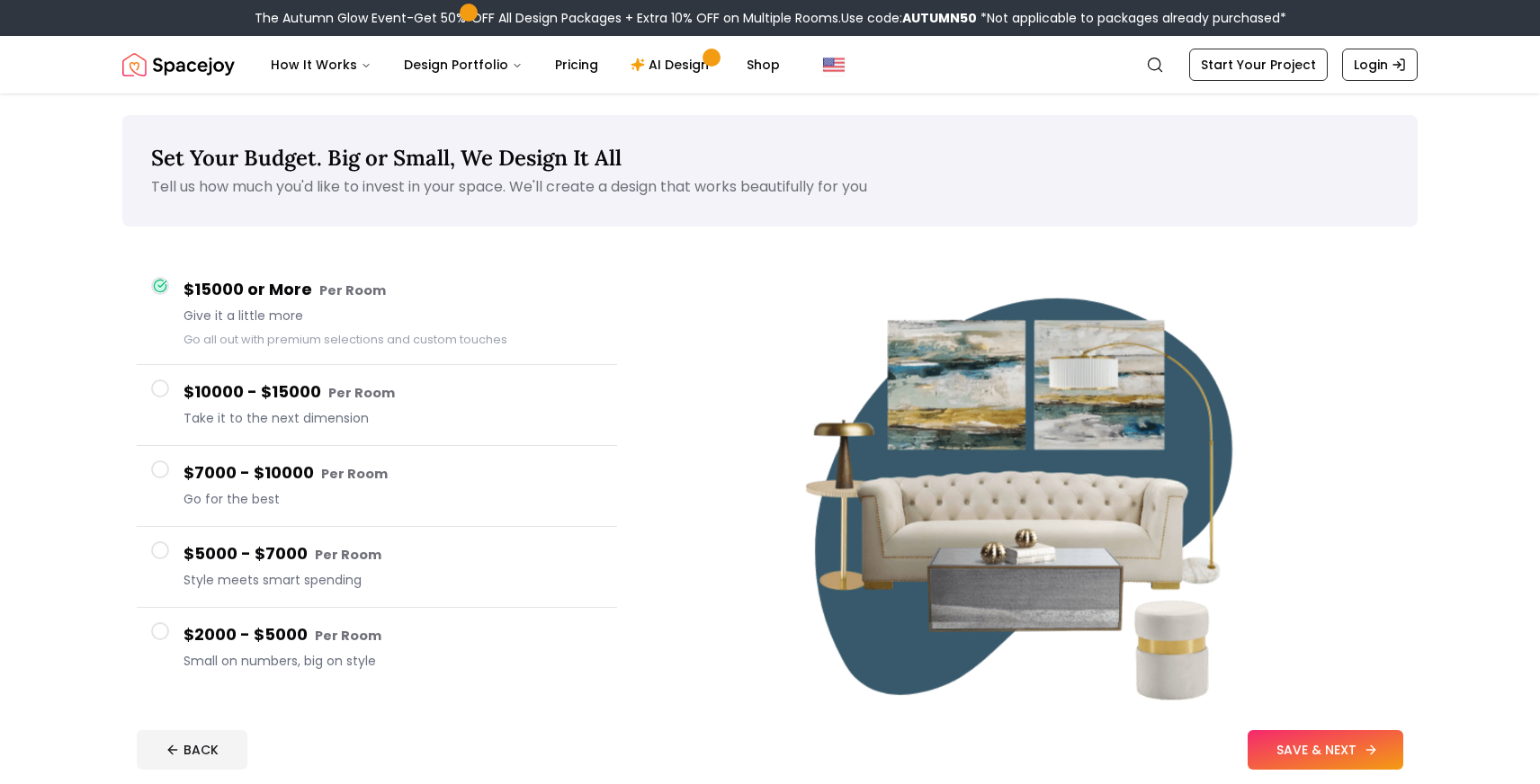
click at [1305, 749] on button "SAVE & NEXT" at bounding box center [1326, 750] width 155 height 39
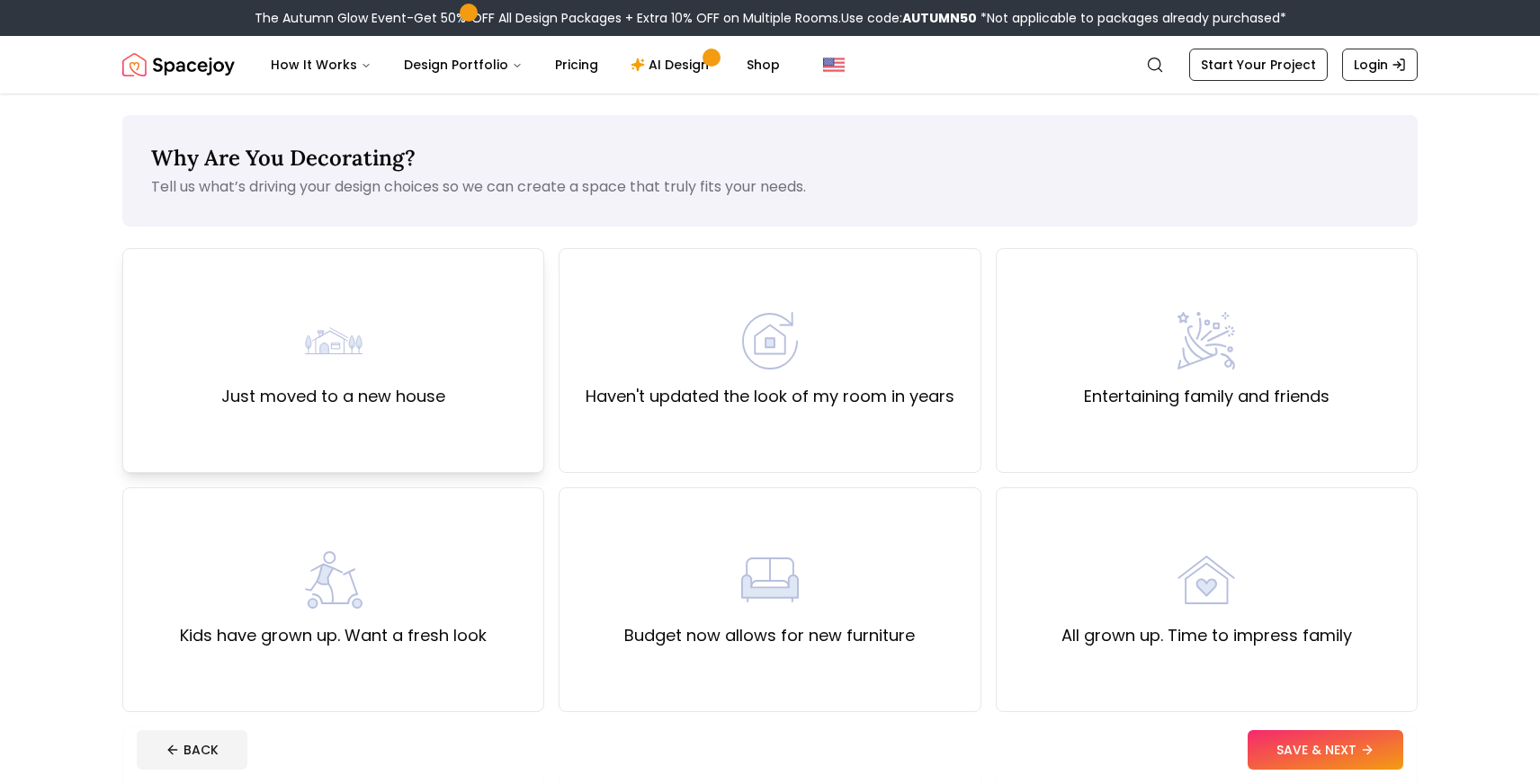
click at [368, 377] on div "Just moved to a new house" at bounding box center [333, 361] width 224 height 97
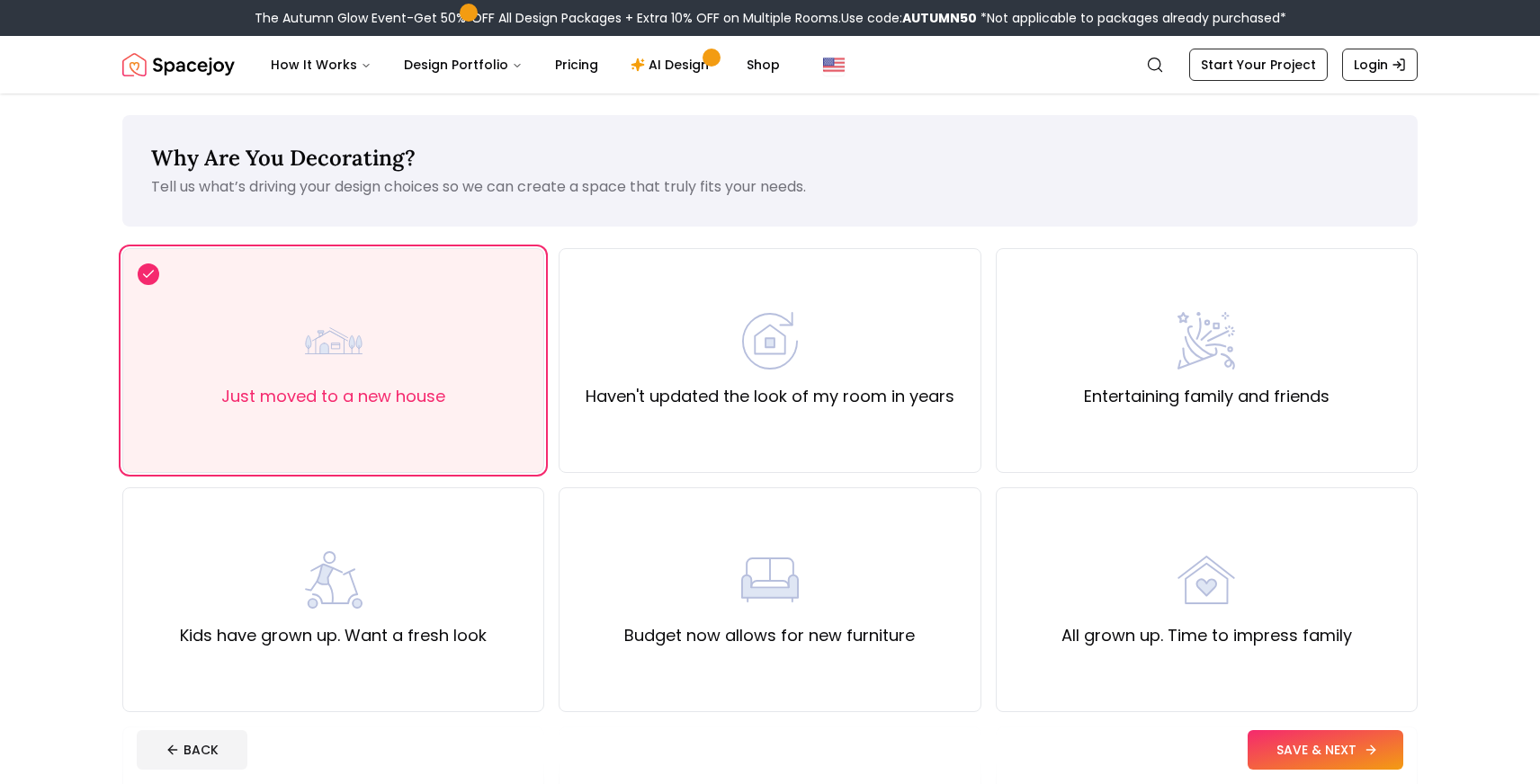
click at [1326, 733] on button "SAVE & NEXT" at bounding box center [1326, 750] width 155 height 39
